Goal: Task Accomplishment & Management: Complete application form

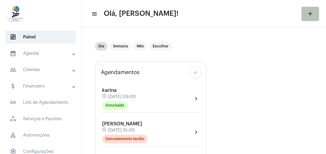
click at [38, 52] on mat-panel-title "calendar_month_outlined Agenda" at bounding box center [41, 53] width 63 height 7
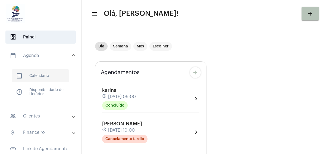
click at [38, 77] on span "calendar_month_outlined Calendário" at bounding box center [40, 75] width 57 height 13
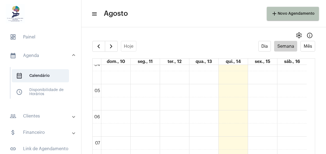
scroll to position [102, 0]
click at [111, 46] on span "button" at bounding box center [111, 46] width 7 height 7
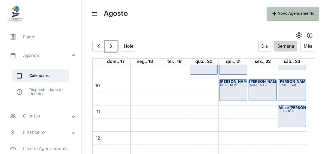
scroll to position [184, 0]
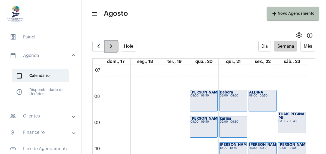
drag, startPoint x: 112, startPoint y: 46, endPoint x: 116, endPoint y: 49, distance: 5.3
click at [112, 46] on span "button" at bounding box center [111, 46] width 7 height 7
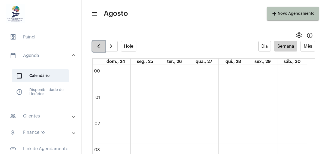
click at [97, 44] on span "button" at bounding box center [98, 46] width 7 height 7
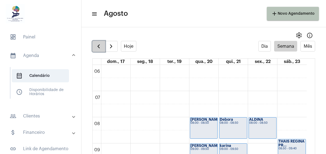
click at [98, 43] on span "button" at bounding box center [98, 46] width 7 height 7
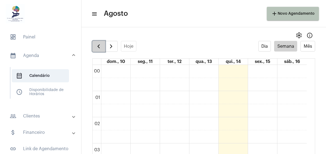
click at [97, 46] on span "button" at bounding box center [98, 46] width 7 height 7
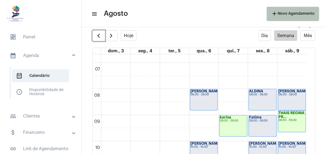
scroll to position [184, 0]
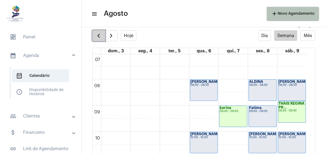
click at [100, 33] on span "button" at bounding box center [98, 35] width 7 height 7
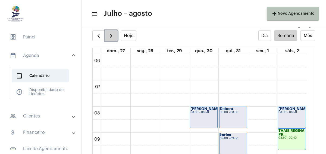
click at [112, 35] on span "button" at bounding box center [111, 35] width 7 height 7
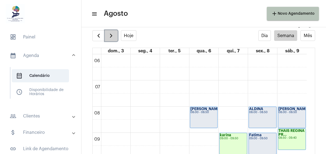
click at [112, 35] on span "button" at bounding box center [111, 35] width 7 height 7
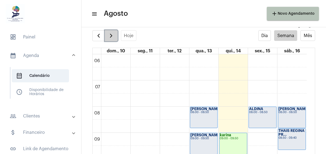
click at [112, 35] on span "button" at bounding box center [111, 35] width 7 height 7
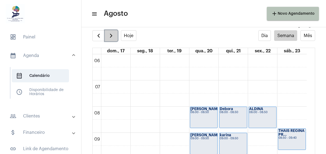
click at [112, 35] on span "button" at bounding box center [111, 35] width 7 height 7
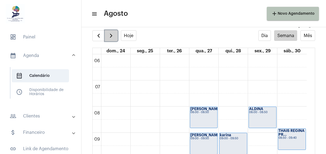
click at [112, 35] on span "button" at bounding box center [111, 35] width 7 height 7
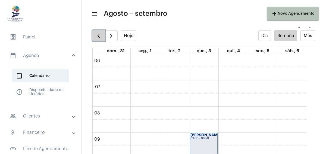
click at [97, 36] on span "button" at bounding box center [98, 35] width 7 height 7
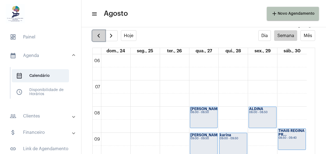
click at [97, 35] on span "button" at bounding box center [98, 35] width 7 height 7
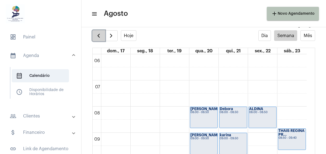
click at [97, 35] on span "button" at bounding box center [98, 35] width 7 height 7
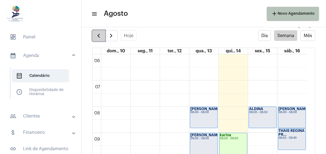
click at [97, 35] on span "button" at bounding box center [98, 35] width 7 height 7
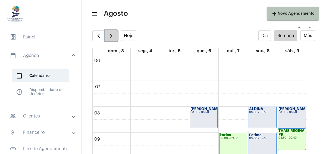
click at [113, 36] on span "button" at bounding box center [111, 35] width 7 height 7
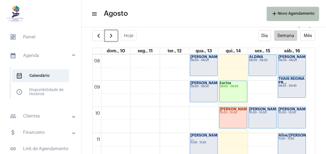
scroll to position [211, 0]
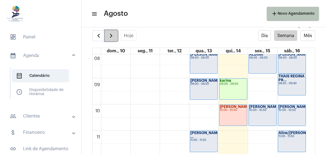
click at [112, 32] on span "button" at bounding box center [111, 35] width 7 height 7
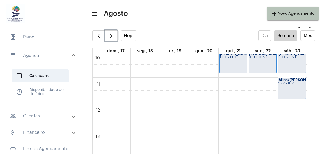
scroll to position [265, 0]
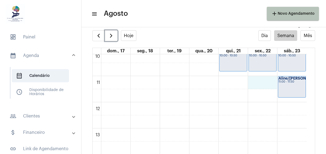
click at [264, 78] on div "00 01 02 03 04 05 06 07 08 09 10 11 12 13 14 15 16 17 18 19 20 21 22 23 [PERSON…" at bounding box center [200, 102] width 214 height 627
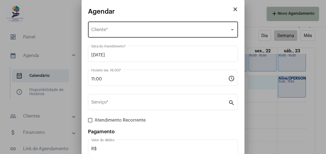
click at [230, 27] on div at bounding box center [232, 29] width 5 height 4
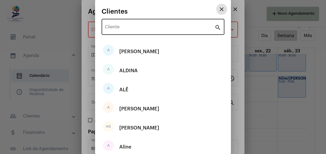
click at [160, 27] on input "Cliente" at bounding box center [160, 28] width 110 height 5
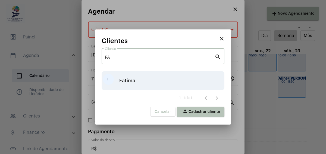
type input "FA"
click at [129, 77] on div "Fatima" at bounding box center [127, 80] width 16 height 16
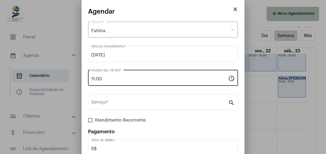
click at [138, 79] on input "11:00" at bounding box center [159, 78] width 137 height 5
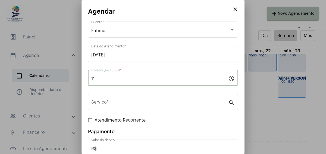
type input "1"
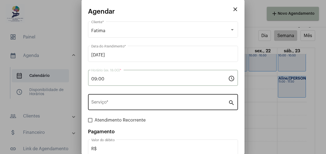
type input "09:00"
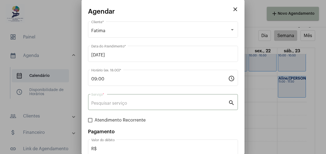
click at [139, 101] on input "Serviço *" at bounding box center [159, 103] width 137 height 5
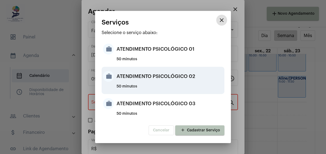
click at [169, 77] on div "ATENDIMENTO PSICOLÓGICO 02" at bounding box center [170, 76] width 107 height 16
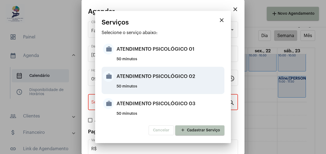
type input "ATENDIMENTO PSICOLÓGICO 02"
type input "R$ 135"
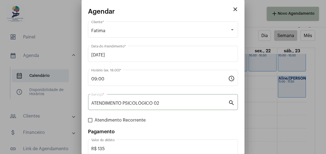
click at [91, 119] on span at bounding box center [90, 120] width 4 height 4
click at [90, 122] on input "Atendimento Recorrente" at bounding box center [90, 122] width 0 height 0
checkbox input "true"
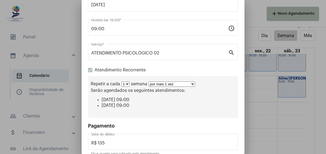
scroll to position [54, 0]
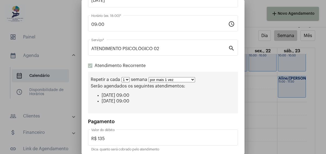
click at [127, 79] on select "1 2 3 4 5 6 7 8" at bounding box center [126, 79] width 8 height 5
select select "1: 2"
click at [122, 77] on select "1 2 3 4 5 6 7 8" at bounding box center [126, 79] width 8 height 5
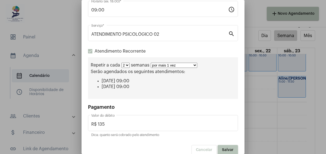
scroll to position [76, 0]
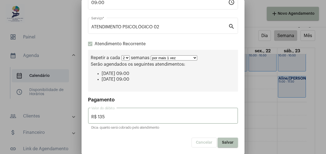
click at [124, 115] on input "R$ 135" at bounding box center [163, 116] width 144 height 5
type input "R$"
click at [230, 99] on div "Pagamento" at bounding box center [163, 99] width 150 height 5
click at [226, 139] on button "Salvar" at bounding box center [228, 142] width 20 height 10
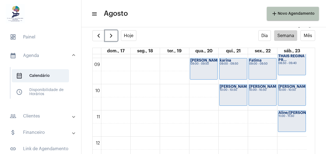
scroll to position [245, 0]
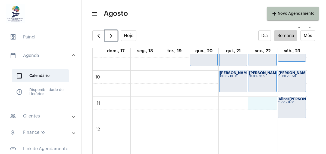
click at [262, 101] on div "00 01 02 03 04 05 06 07 08 09 10 11 12 13 14 15 16 17 18 19 20 21 22 23 [PERSON…" at bounding box center [200, 122] width 214 height 627
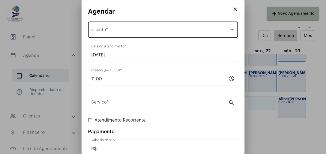
click at [125, 26] on div "Selecione o Cliente Cliente *" at bounding box center [163, 28] width 144 height 17
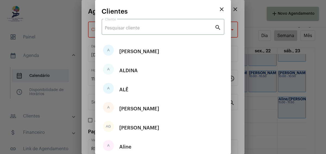
click at [135, 26] on input "Cliente" at bounding box center [160, 28] width 110 height 5
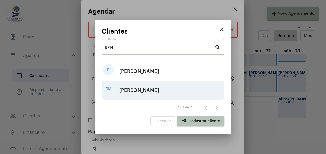
type input "REN"
click at [132, 87] on div "[PERSON_NAME]" at bounding box center [139, 90] width 40 height 16
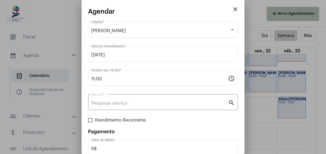
click at [131, 102] on input "Serviço *" at bounding box center [159, 103] width 137 height 5
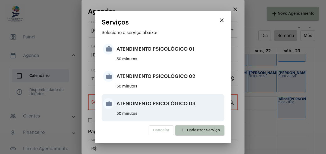
click at [169, 104] on div "ATENDIMENTO PSICOLÓGICO 03" at bounding box center [170, 103] width 107 height 16
type input "ATENDIMENTO PSICOLÓGICO 03"
type input "R$ 200"
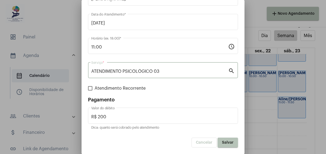
scroll to position [32, 0]
click at [163, 69] on input "ATENDIMENTO PSICOLÓGICO 03" at bounding box center [159, 71] width 137 height 5
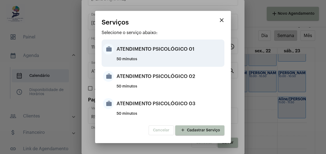
click at [165, 49] on div "ATENDIMENTO PSICOLÓGICO 01" at bounding box center [170, 49] width 107 height 16
type input "ATENDIMENTO PSICOLÓGICO 01"
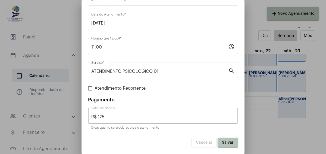
click at [112, 116] on input "R$ 125" at bounding box center [163, 116] width 144 height 5
type input "R$"
click at [226, 139] on button "Salvar" at bounding box center [228, 142] width 20 height 10
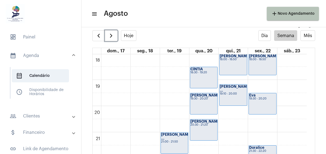
scroll to position [445, 0]
